Goal: Information Seeking & Learning: Learn about a topic

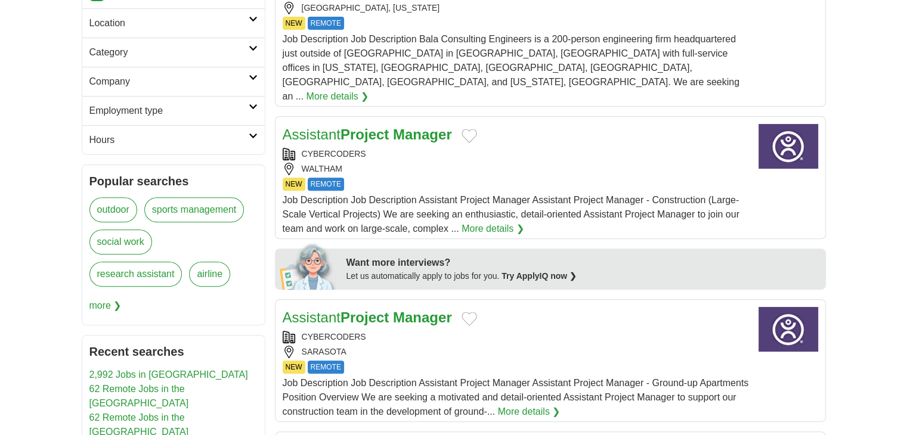
scroll to position [199, 0]
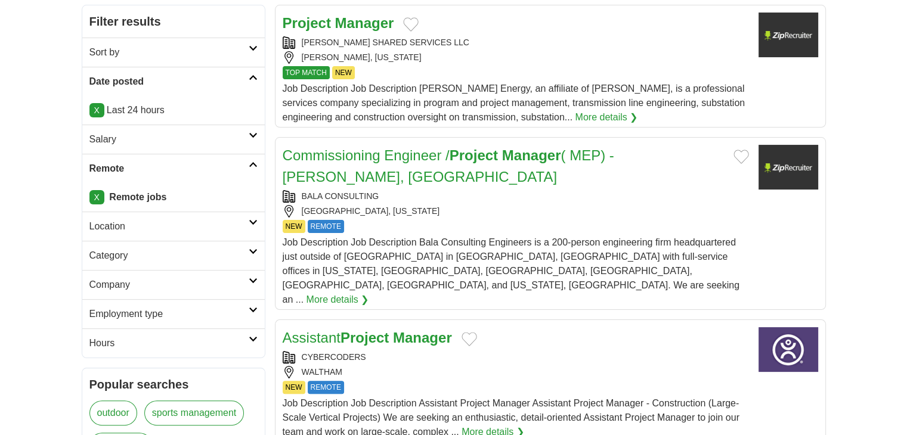
click at [124, 249] on h2 "Category" at bounding box center [168, 256] width 159 height 14
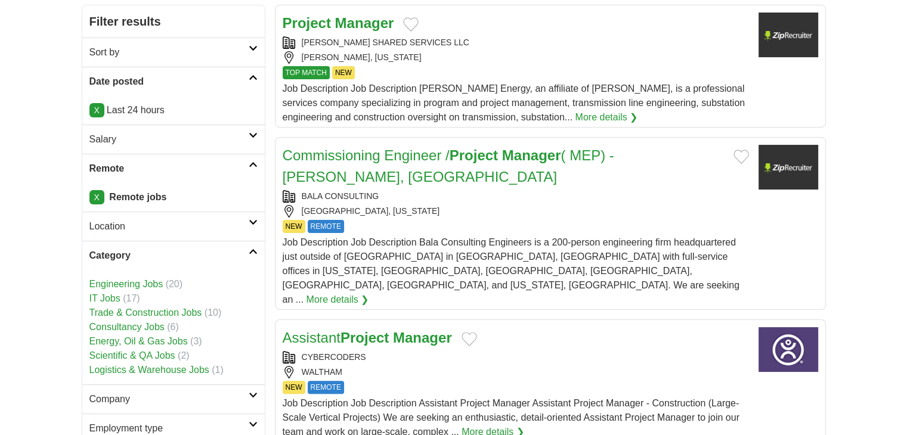
click at [112, 297] on link "IT Jobs" at bounding box center [104, 298] width 31 height 10
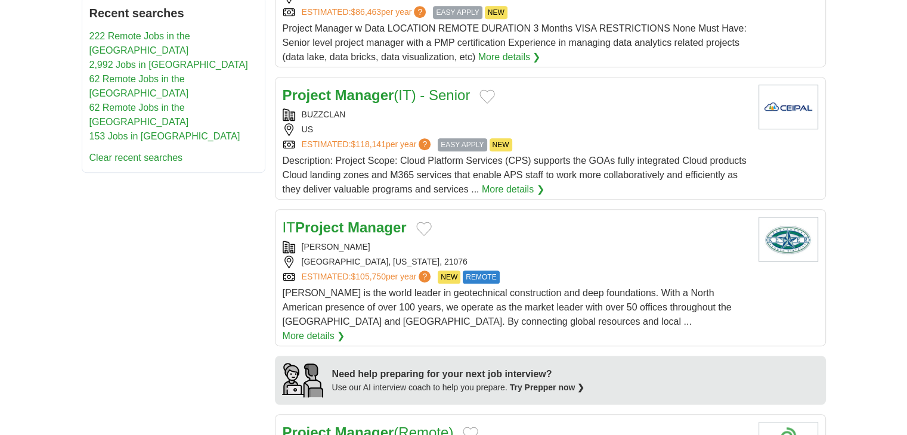
scroll to position [795, 0]
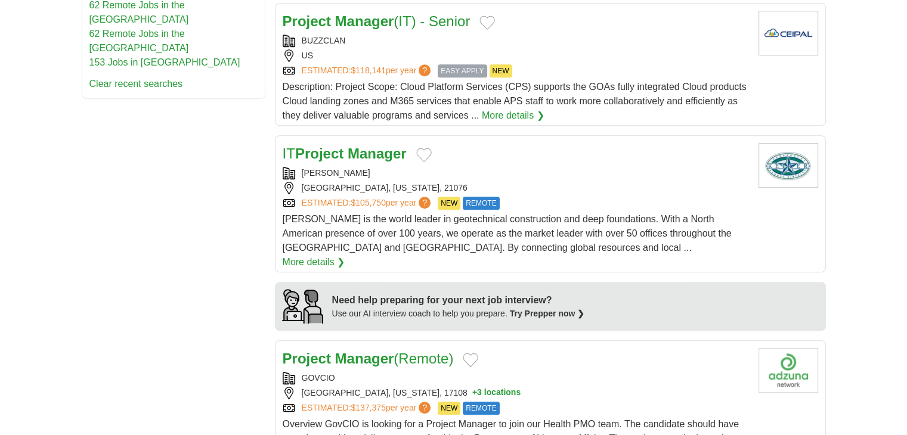
drag, startPoint x: 383, startPoint y: 127, endPoint x: 335, endPoint y: 132, distance: 48.5
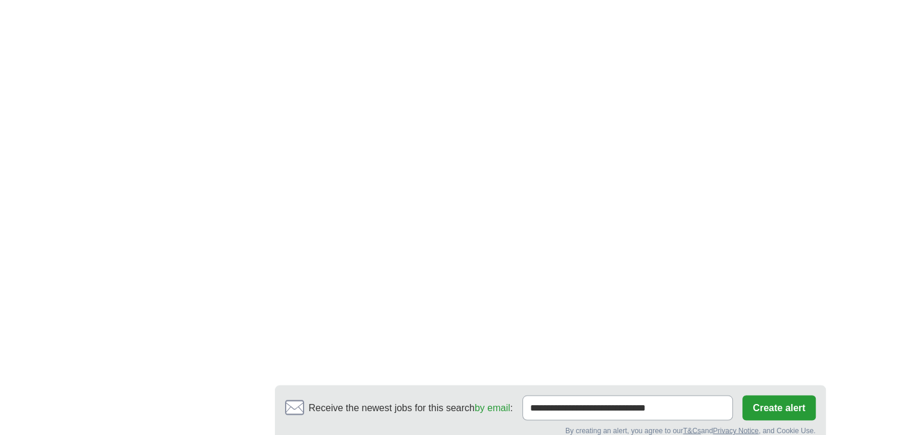
scroll to position [2374, 0]
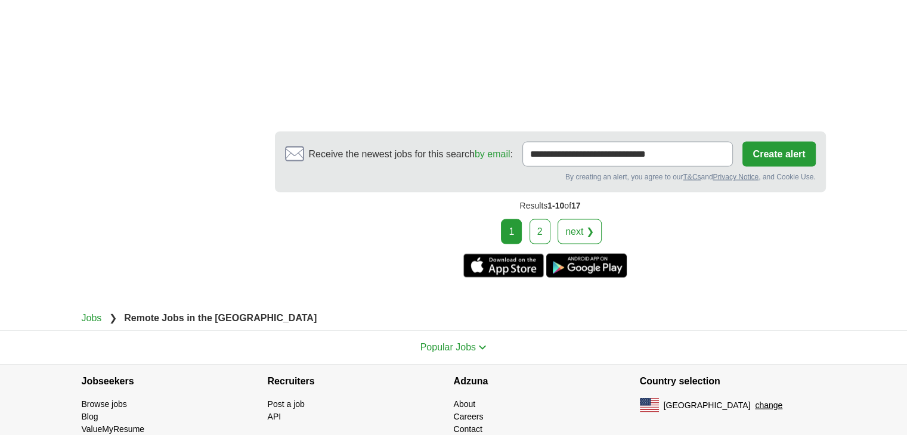
click at [542, 219] on link "2" at bounding box center [540, 231] width 21 height 25
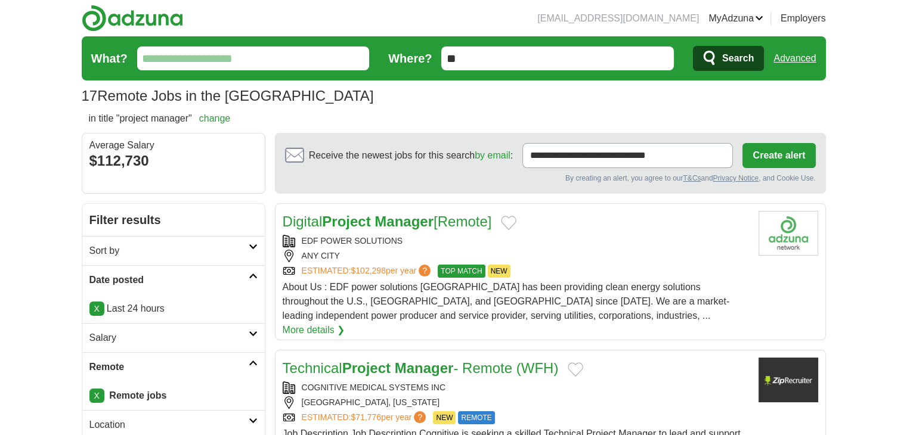
click at [795, 45] on form "What? Where? ** Search Advanced" at bounding box center [454, 58] width 744 height 44
drag, startPoint x: 795, startPoint y: 66, endPoint x: 794, endPoint y: 44, distance: 22.1
click at [795, 66] on link "Advanced" at bounding box center [794, 59] width 42 height 24
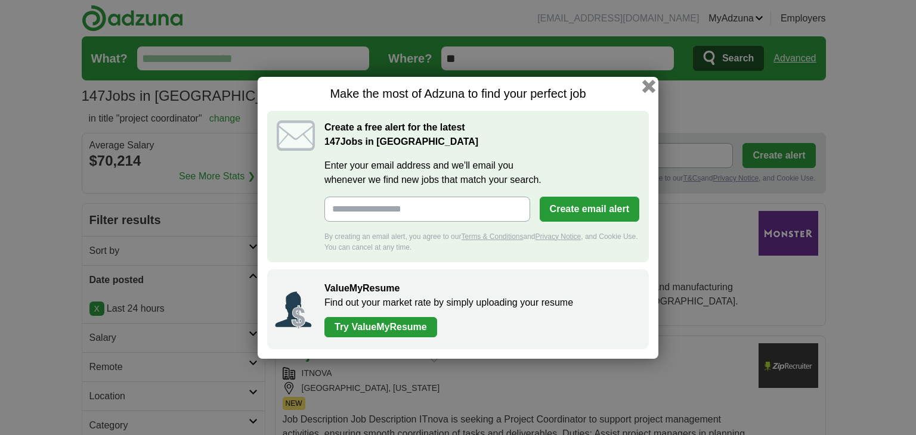
click at [645, 83] on button "button" at bounding box center [648, 85] width 13 height 13
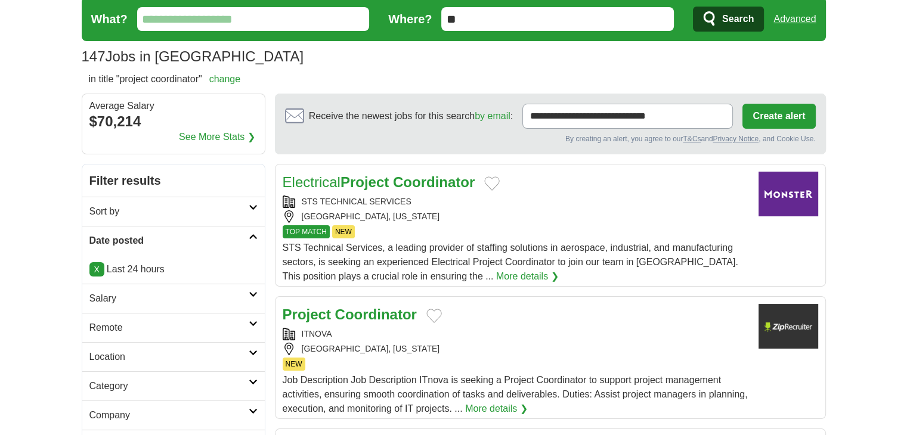
scroll to position [99, 0]
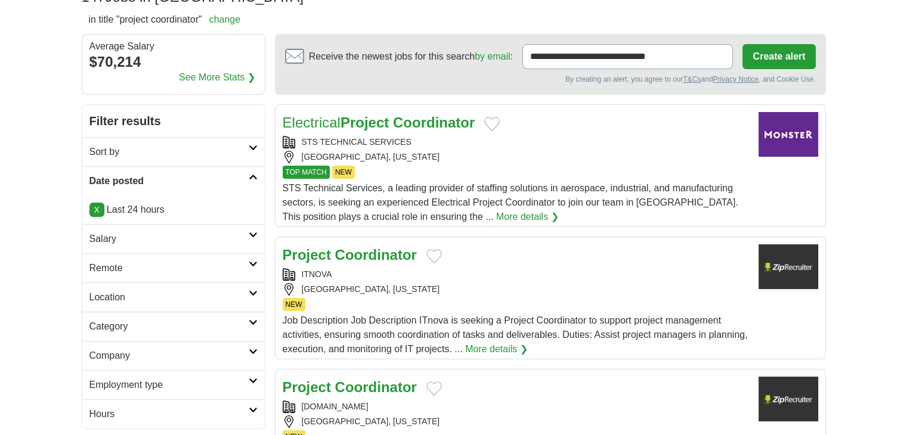
drag, startPoint x: 96, startPoint y: 264, endPoint x: 111, endPoint y: 276, distance: 19.5
click at [96, 264] on h2 "Remote" at bounding box center [168, 268] width 159 height 14
click at [128, 294] on link "Remote jobs" at bounding box center [116, 297] width 54 height 10
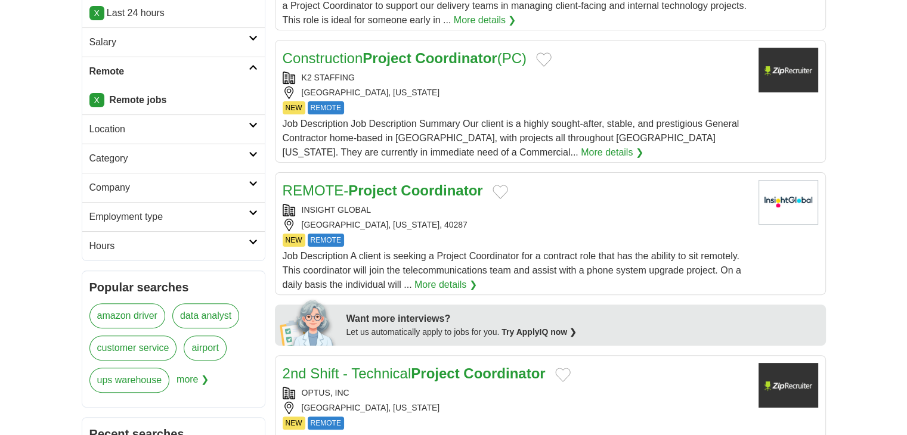
scroll to position [298, 0]
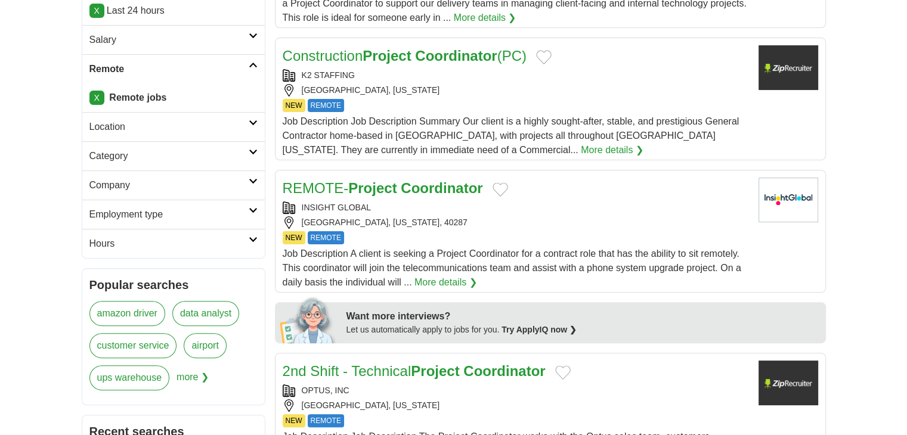
click at [105, 151] on h2 "Category" at bounding box center [168, 156] width 159 height 14
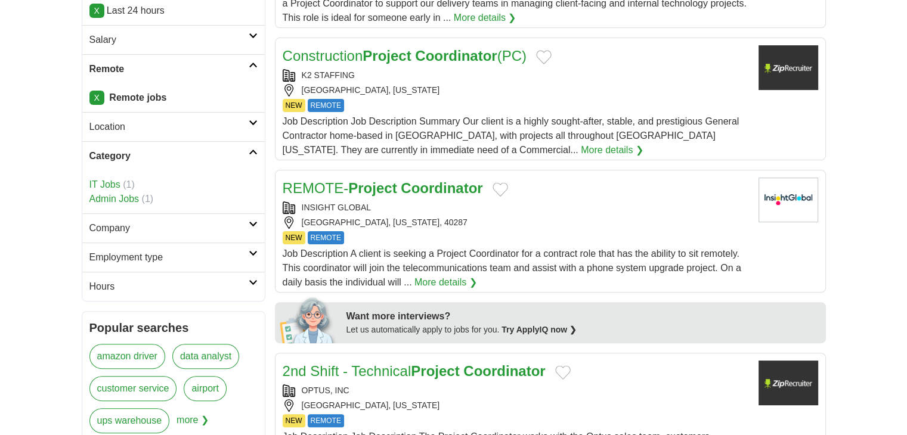
click at [112, 186] on link "IT Jobs" at bounding box center [104, 184] width 31 height 10
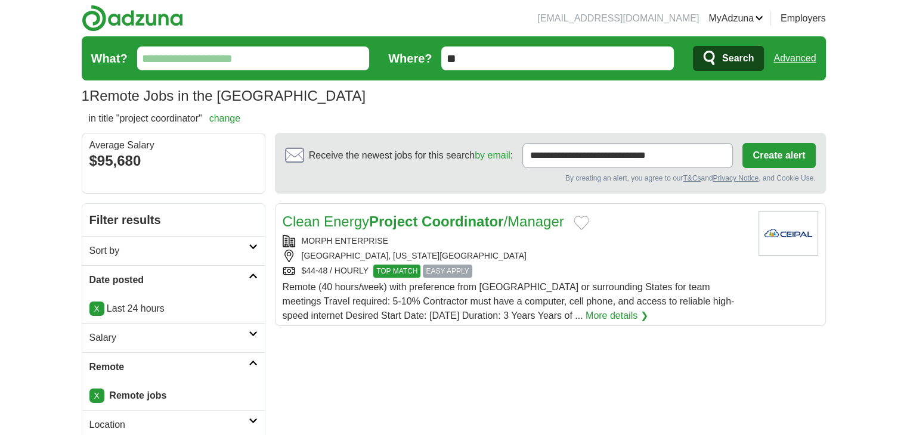
click at [783, 71] on form "What? Where? ** Search Advanced" at bounding box center [454, 58] width 744 height 44
click at [782, 57] on link "Advanced" at bounding box center [794, 59] width 42 height 24
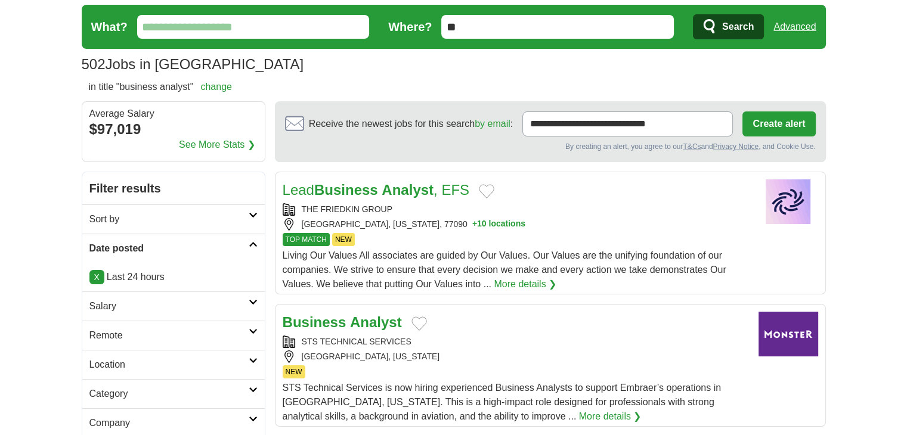
scroll to position [99, 0]
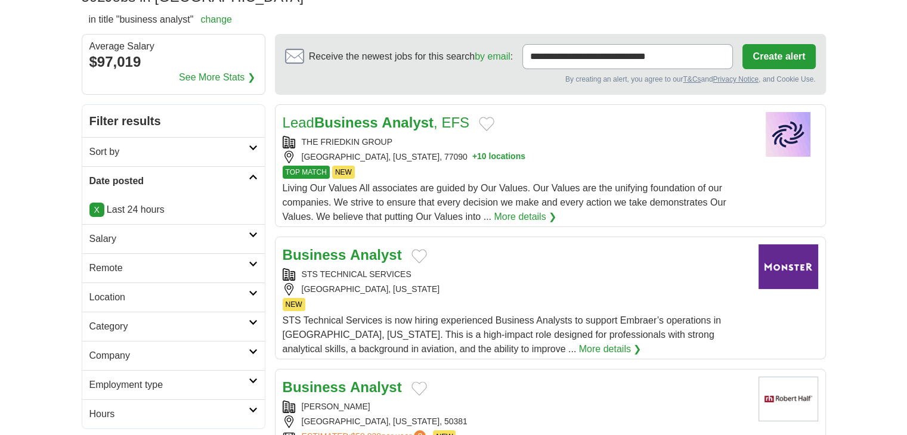
click at [108, 261] on h2 "Remote" at bounding box center [168, 268] width 159 height 14
click at [131, 299] on link "Remote jobs" at bounding box center [116, 297] width 54 height 10
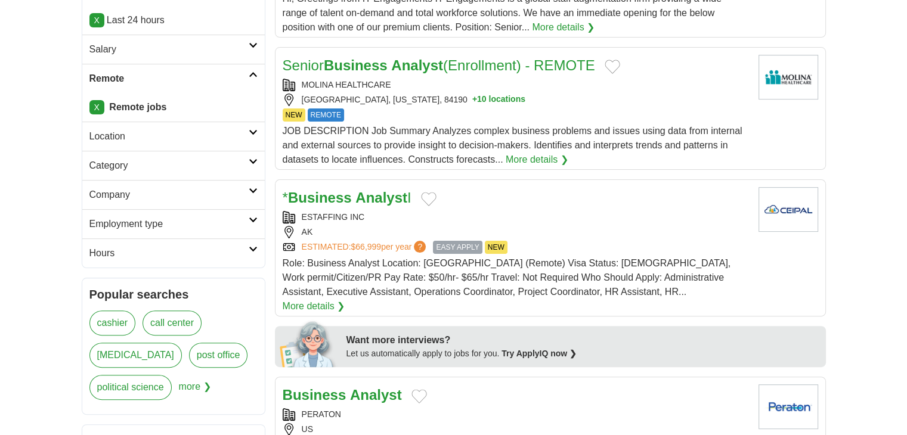
scroll to position [298, 0]
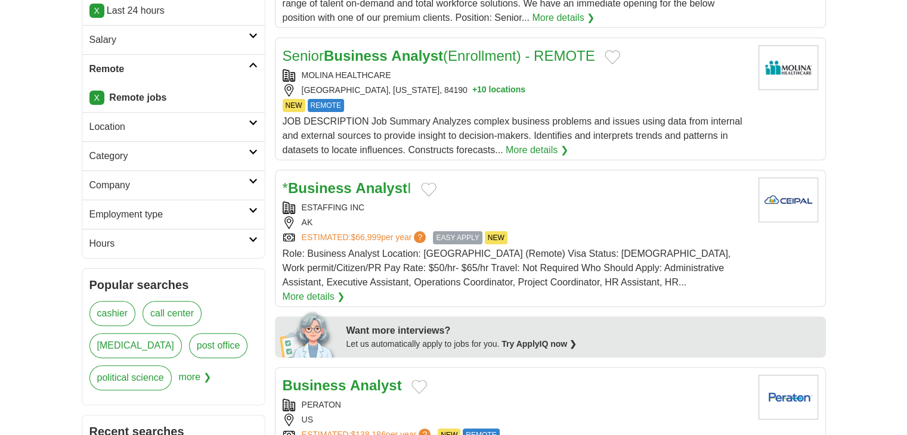
click at [113, 147] on link "Category" at bounding box center [173, 155] width 182 height 29
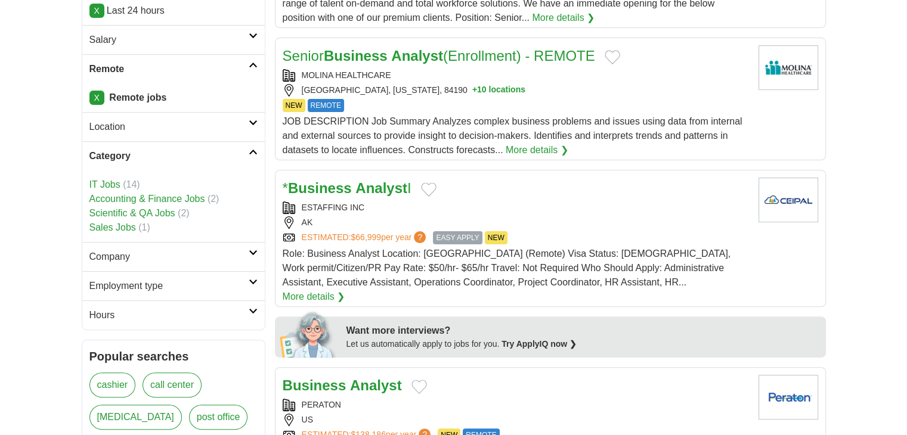
click at [108, 183] on link "IT Jobs" at bounding box center [104, 184] width 31 height 10
